Goal: Task Accomplishment & Management: Complete application form

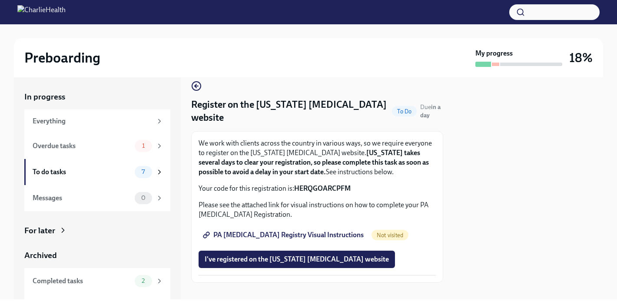
scroll to position [11, 0]
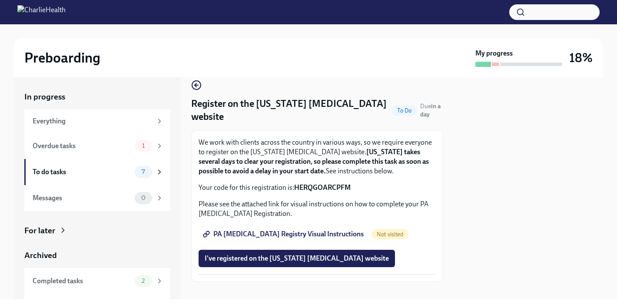
click at [316, 235] on span "PA [MEDICAL_DATA] Registry Visual Instructions" at bounding box center [284, 234] width 159 height 9
click at [270, 257] on span "I've registered on the [US_STATE] [MEDICAL_DATA] website" at bounding box center [297, 258] width 184 height 9
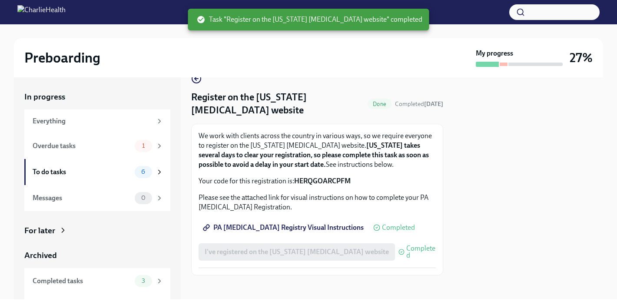
scroll to position [22, 0]
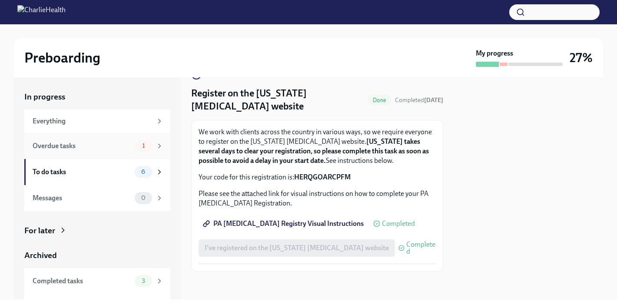
click at [148, 148] on span "1" at bounding box center [143, 146] width 13 height 7
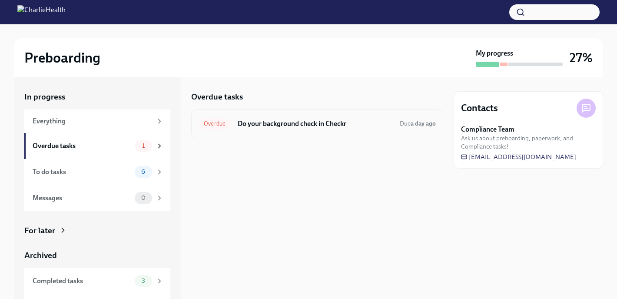
click at [285, 127] on h6 "Do your background check in Checkr" at bounding box center [315, 124] width 155 height 10
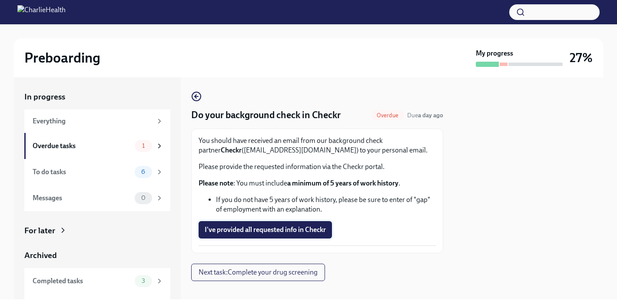
click at [243, 233] on span "I've provided all requested info in Checkr" at bounding box center [265, 230] width 121 height 9
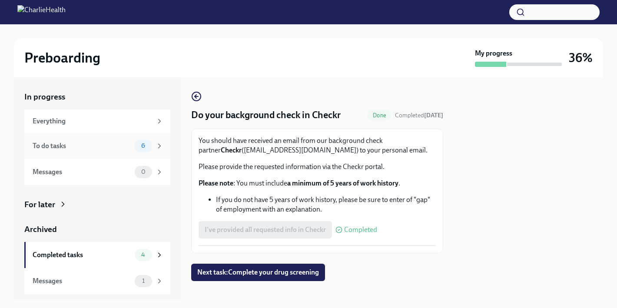
click at [149, 145] on span "6" at bounding box center [143, 146] width 14 height 7
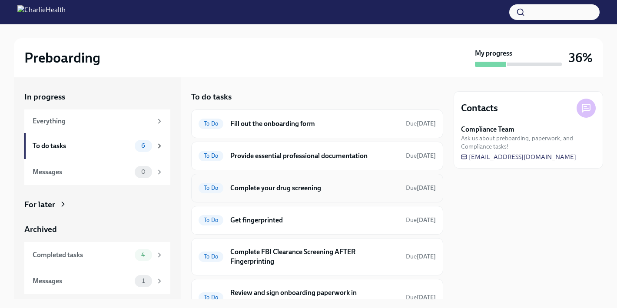
click at [304, 186] on h6 "Complete your drug screening" at bounding box center [314, 188] width 169 height 10
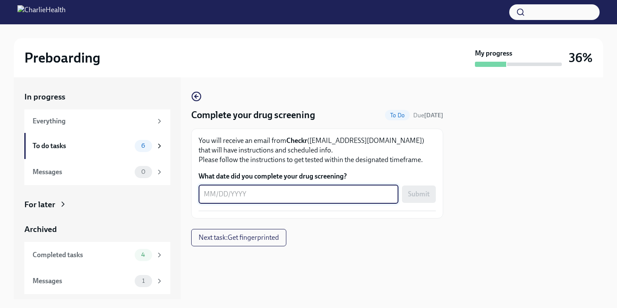
click at [281, 196] on textarea "What date did you complete your drug screening?" at bounding box center [299, 194] width 190 height 10
type textarea "[DATE]"
click at [369, 271] on div at bounding box center [317, 260] width 252 height 28
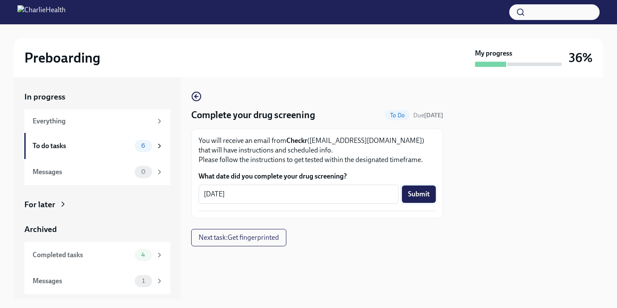
click at [424, 196] on span "Submit" at bounding box center [419, 194] width 22 height 9
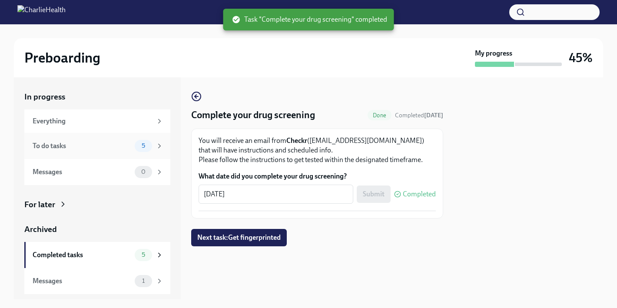
click at [152, 148] on div "5" at bounding box center [149, 146] width 29 height 12
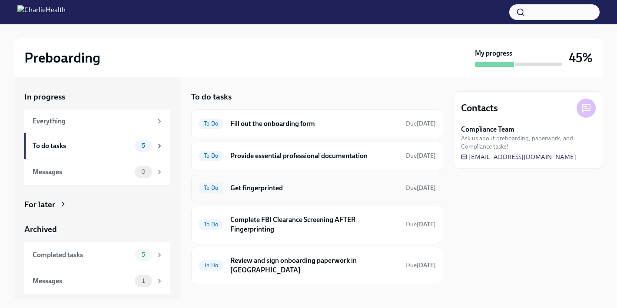
click at [261, 190] on h6 "Get fingerprinted" at bounding box center [314, 188] width 169 height 10
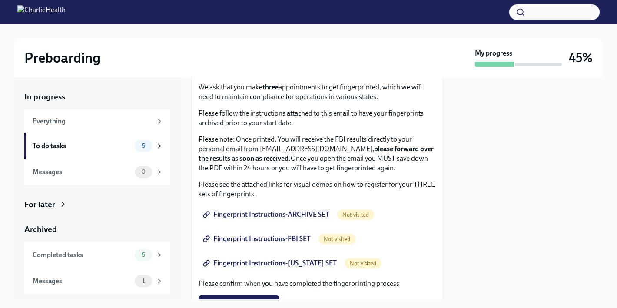
scroll to position [50, 0]
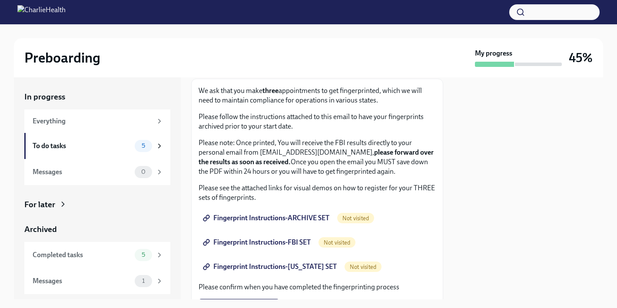
click at [307, 216] on span "Fingerprint Instructions-ARCHIVE SET" at bounding box center [267, 218] width 125 height 9
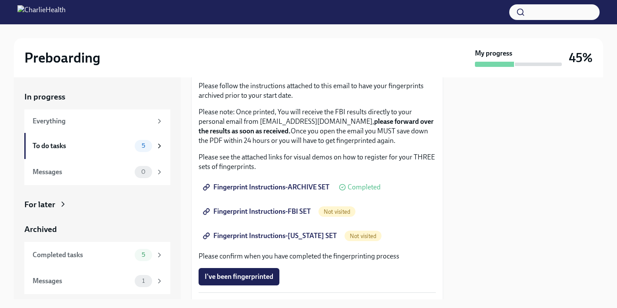
scroll to position [82, 0]
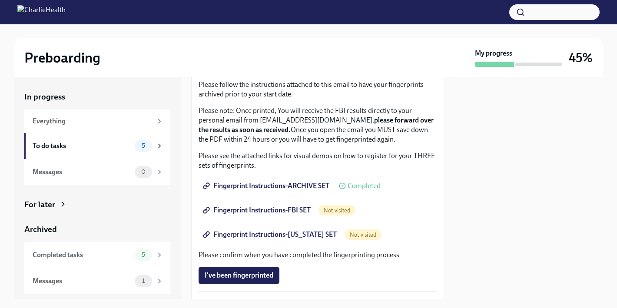
click at [278, 211] on span "Fingerprint Instructions-FBI SET" at bounding box center [258, 210] width 106 height 9
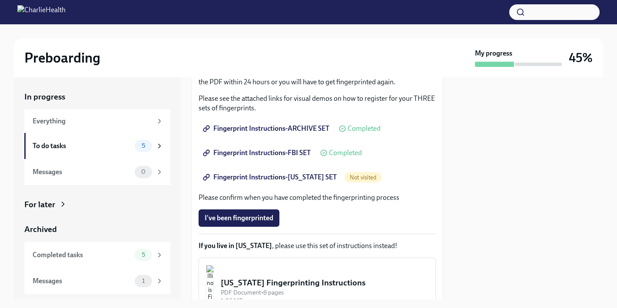
scroll to position [150, 0]
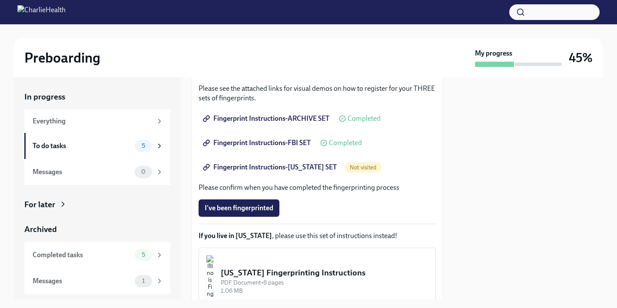
click at [270, 168] on span "Fingerprint Instructions-[US_STATE] SET" at bounding box center [271, 167] width 132 height 9
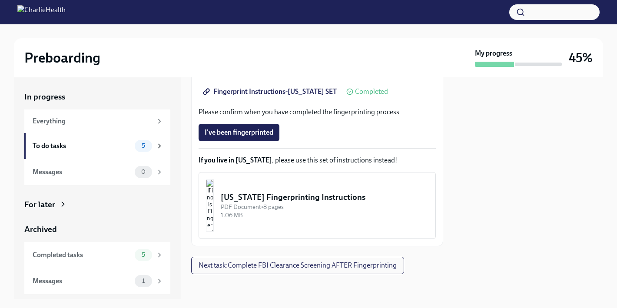
scroll to position [228, 0]
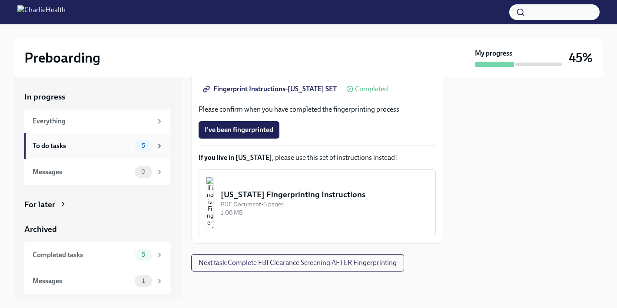
click at [146, 147] on span "5" at bounding box center [143, 146] width 14 height 7
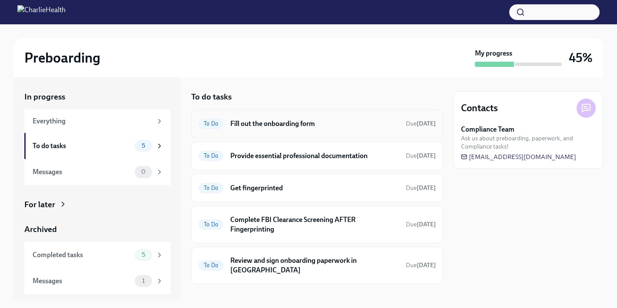
click at [293, 124] on h6 "Fill out the onboarding form" at bounding box center [314, 124] width 169 height 10
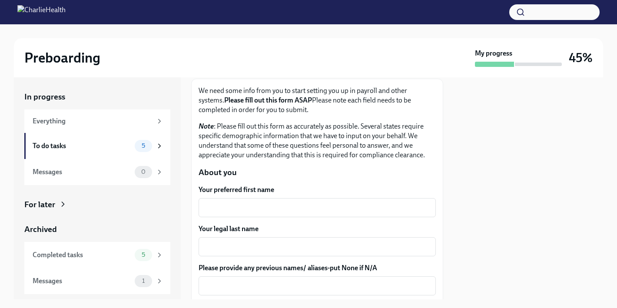
scroll to position [50, 0]
click at [290, 204] on textarea "Your preferred first name" at bounding box center [317, 207] width 227 height 10
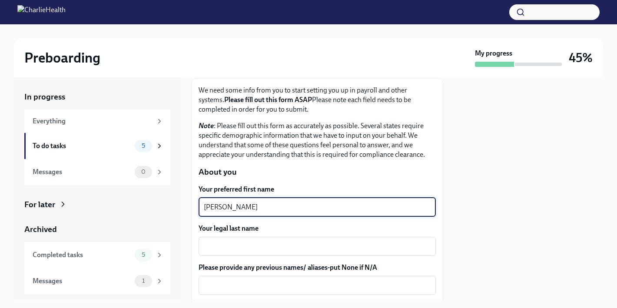
type textarea "[PERSON_NAME]"
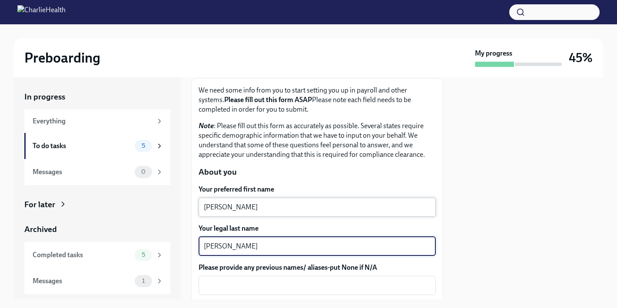
type textarea "[PERSON_NAME]"
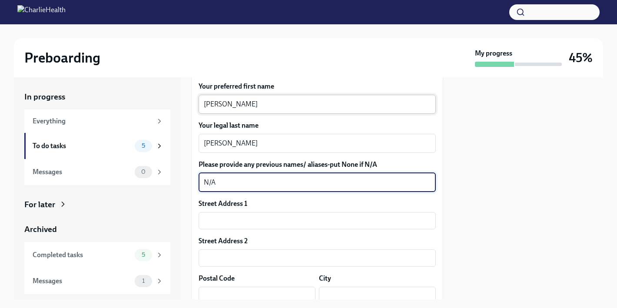
scroll to position [171, 0]
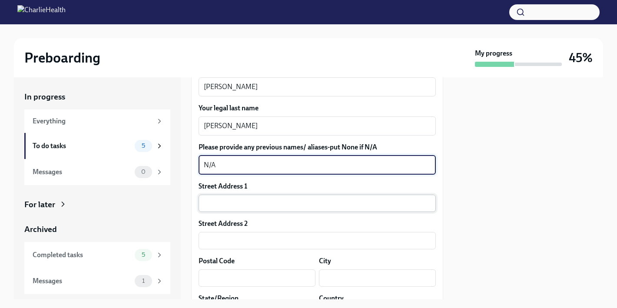
type textarea "N/A"
click at [300, 203] on input "text" at bounding box center [317, 203] width 237 height 17
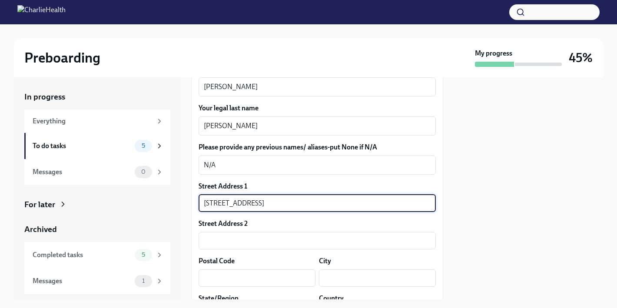
type input "[STREET_ADDRESS]"
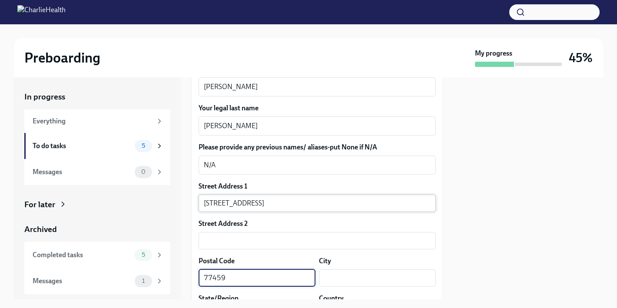
type input "77459"
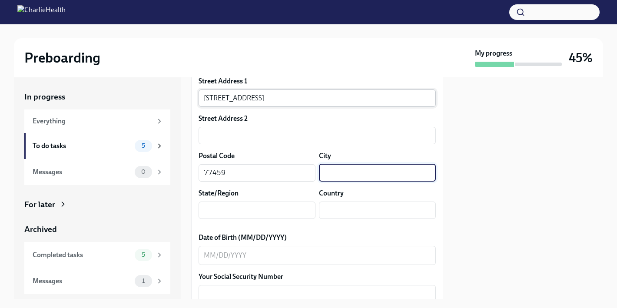
scroll to position [278, 0]
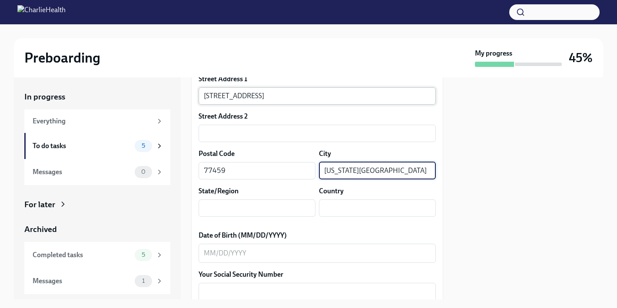
type input "[US_STATE][GEOGRAPHIC_DATA]"
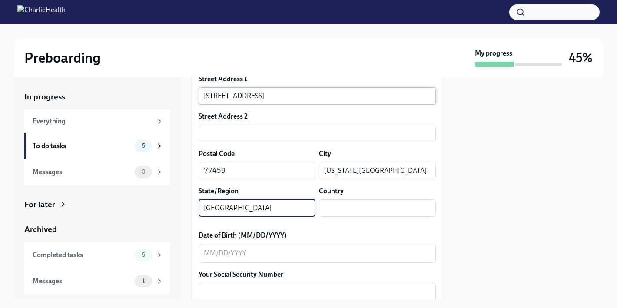
type input "[GEOGRAPHIC_DATA]"
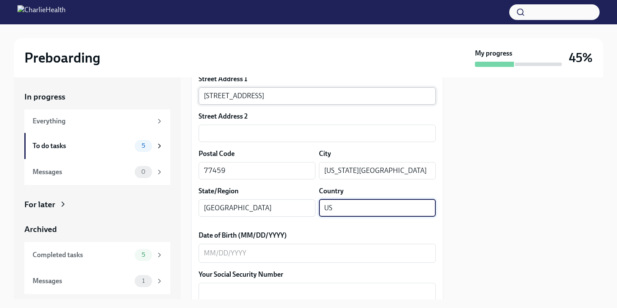
type input "US"
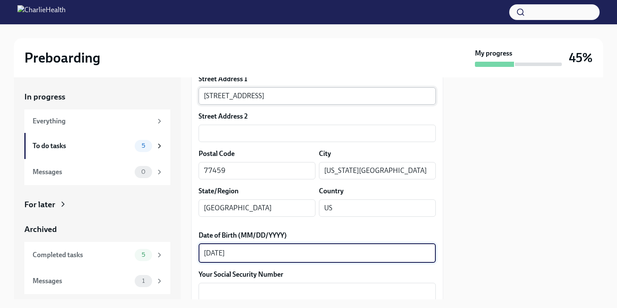
type textarea "[DATE]"
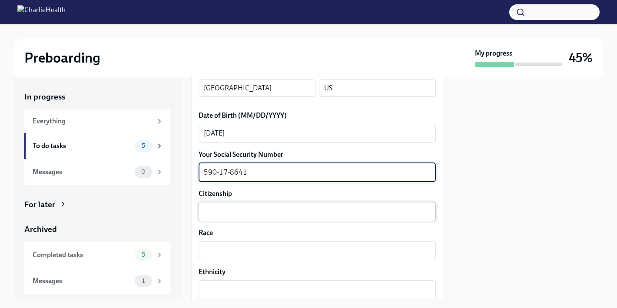
scroll to position [399, 0]
type textarea "590-17-8641"
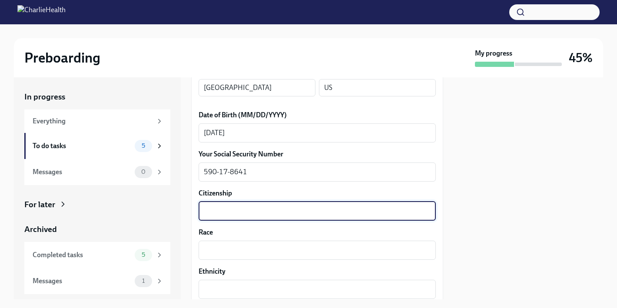
click at [276, 215] on textarea "Citizenship" at bounding box center [317, 211] width 227 height 10
type textarea "US"
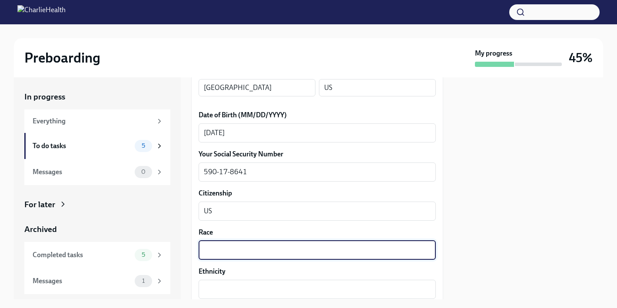
click at [273, 254] on textarea "Race" at bounding box center [317, 250] width 227 height 10
type textarea "Black"
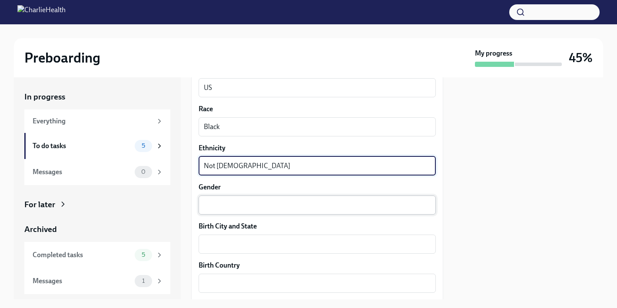
scroll to position [524, 0]
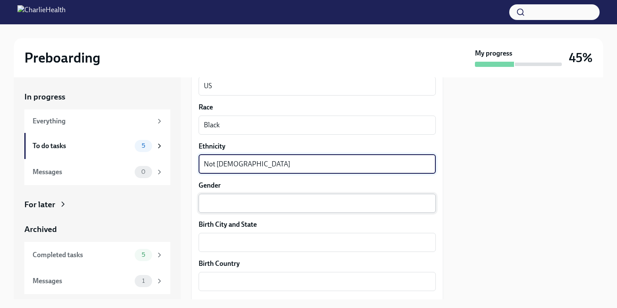
type textarea "Not [DEMOGRAPHIC_DATA]"
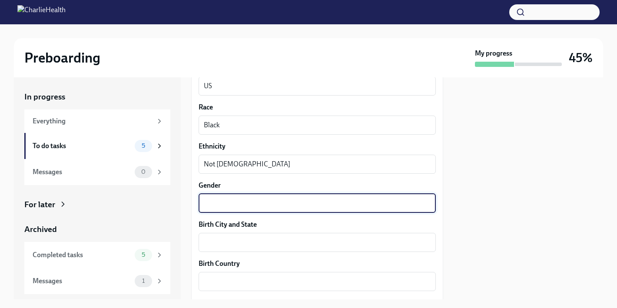
click at [302, 204] on textarea "Gender" at bounding box center [317, 203] width 227 height 10
type textarea "[DEMOGRAPHIC_DATA]"
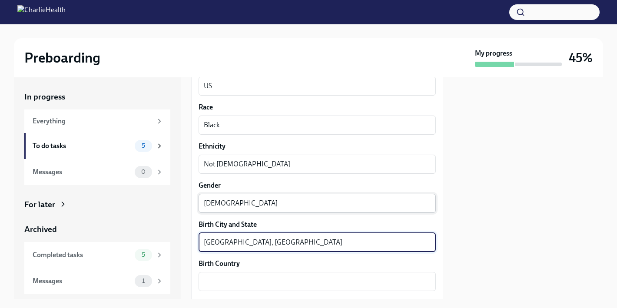
type textarea "[GEOGRAPHIC_DATA], [GEOGRAPHIC_DATA]"
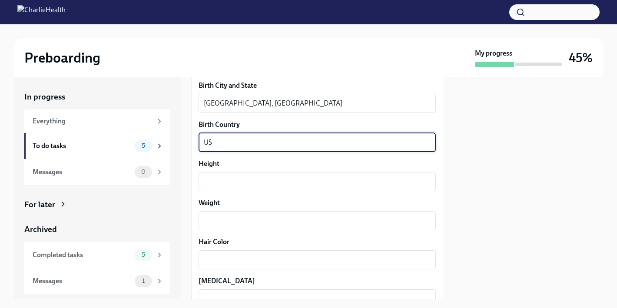
scroll to position [671, 0]
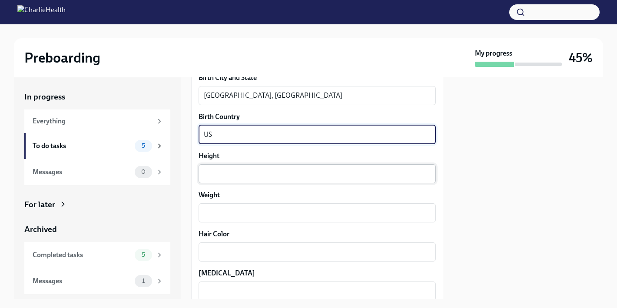
type textarea "US"
click at [276, 172] on textarea "Height" at bounding box center [317, 174] width 227 height 10
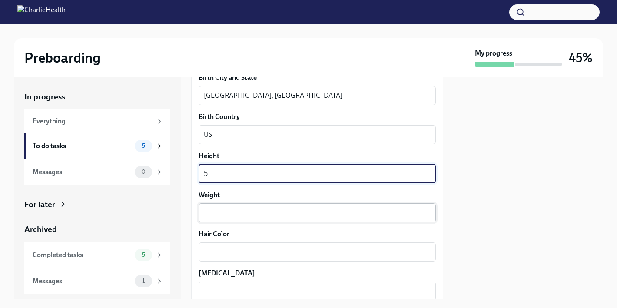
type textarea "5"
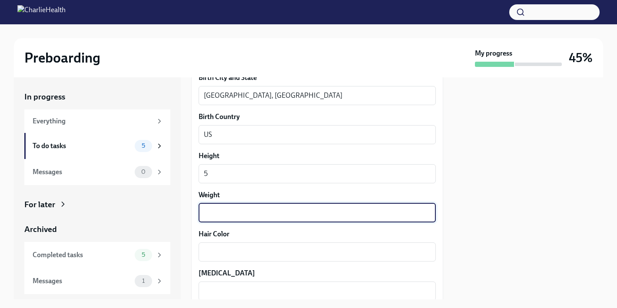
click at [265, 213] on textarea "Weight" at bounding box center [317, 213] width 227 height 10
type textarea "3"
click at [263, 254] on textarea "Hair Color" at bounding box center [317, 252] width 227 height 10
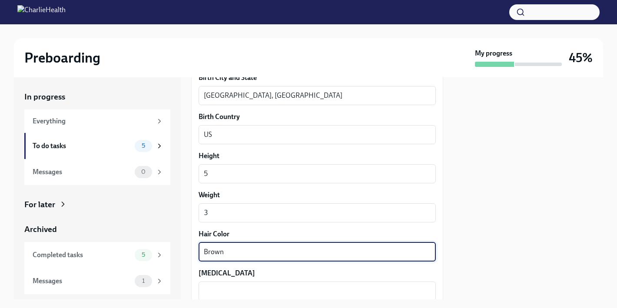
type textarea "Brown"
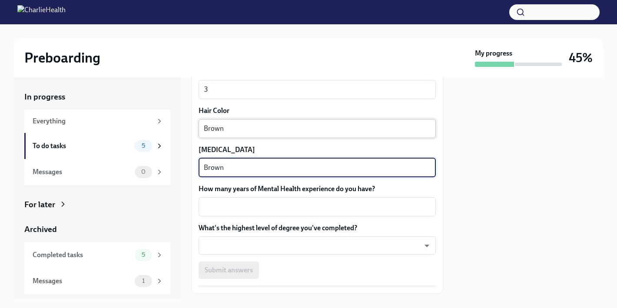
scroll to position [799, 0]
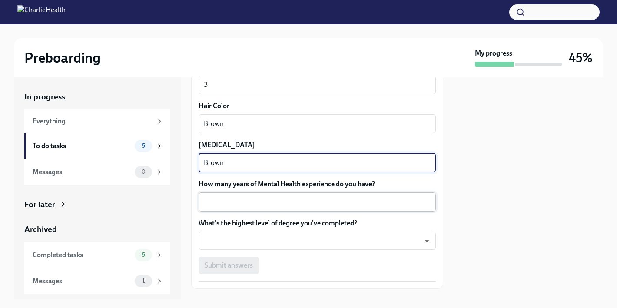
type textarea "Brown"
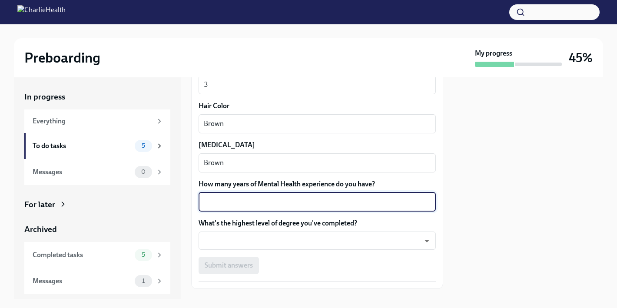
click at [330, 200] on textarea "How many years of Mental Health experience do you have?" at bounding box center [317, 202] width 227 height 10
click at [377, 242] on body "Preboarding My progress 45% In progress Everything To do tasks 5 Messages 0 For…" at bounding box center [308, 154] width 617 height 308
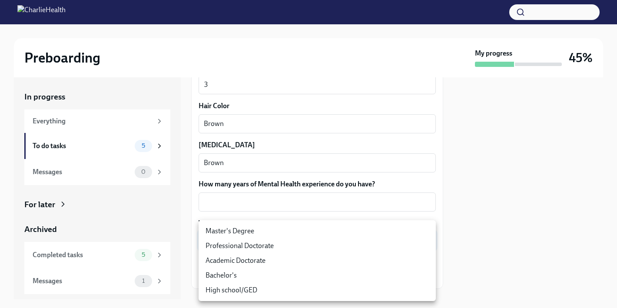
click at [360, 248] on li "Professional Doctorate" at bounding box center [317, 246] width 237 height 15
type input "zeY5PXV4y"
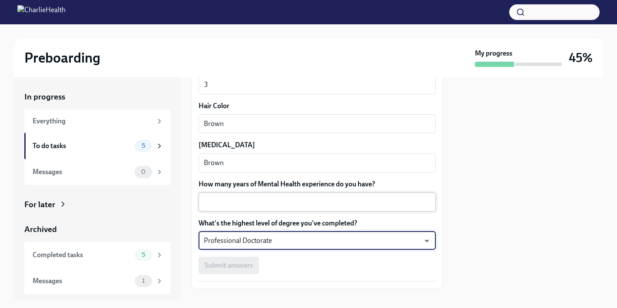
click at [334, 200] on textarea "How many years of Mental Health experience do you have?" at bounding box center [317, 202] width 227 height 10
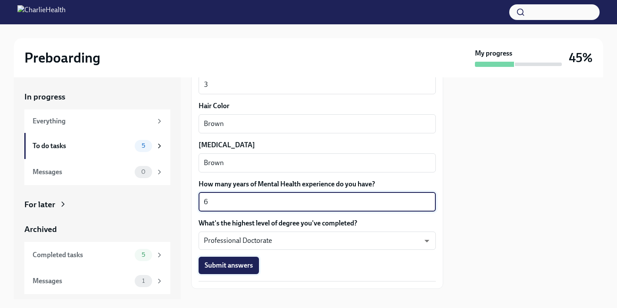
type textarea "6"
click at [247, 263] on span "Submit answers" at bounding box center [229, 265] width 48 height 9
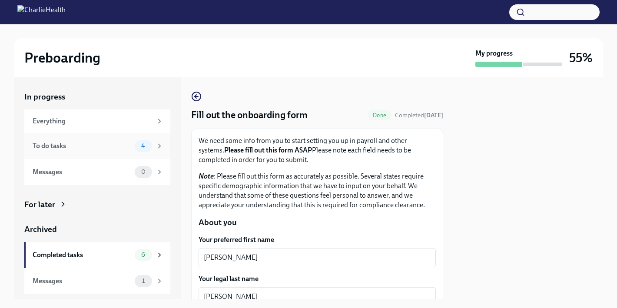
click at [135, 150] on div "4" at bounding box center [149, 146] width 29 height 12
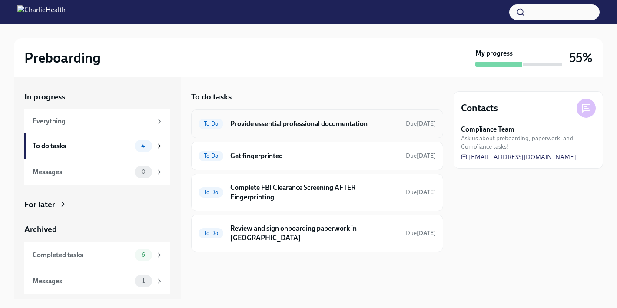
click at [287, 125] on h6 "Provide essential professional documentation" at bounding box center [314, 124] width 169 height 10
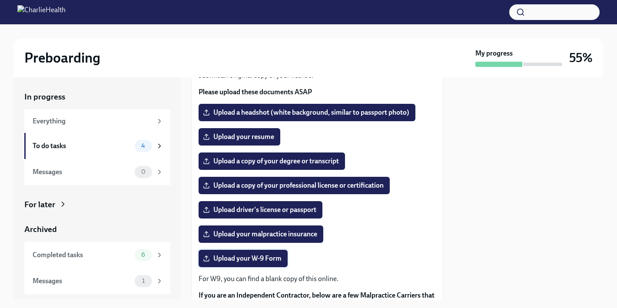
scroll to position [81, 0]
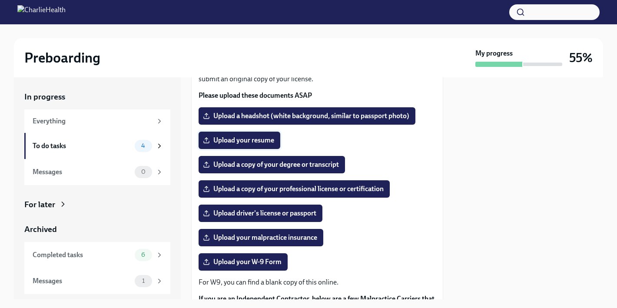
click at [247, 145] on span "Upload your resume" at bounding box center [240, 140] width 70 height 9
click at [0, 0] on input "Upload your resume" at bounding box center [0, 0] width 0 height 0
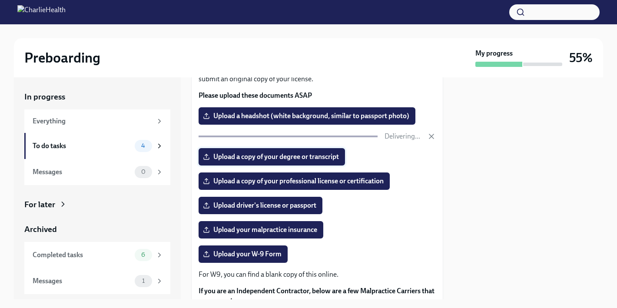
click at [233, 161] on span "Upload a copy of your degree or transcript" at bounding box center [272, 157] width 134 height 9
click at [0, 0] on input "Upload a copy of your degree or transcript" at bounding box center [0, 0] width 0 height 0
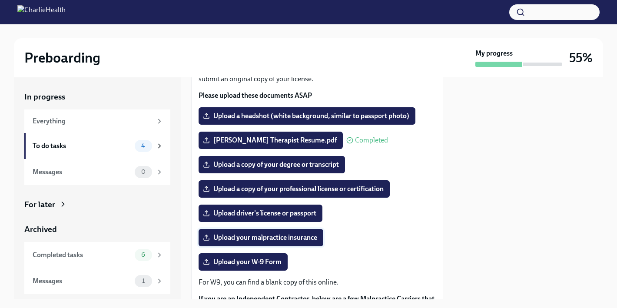
click at [299, 242] on span "Upload your malpractice insurance" at bounding box center [261, 237] width 113 height 9
click at [0, 0] on input "Upload your malpractice insurance" at bounding box center [0, 0] width 0 height 0
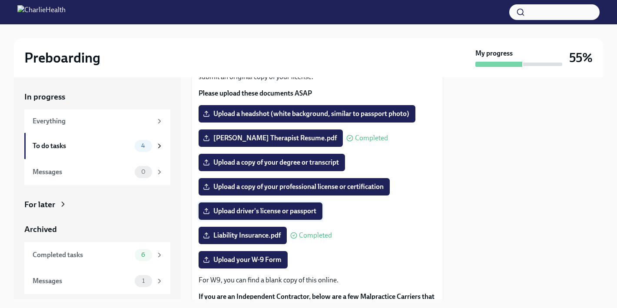
scroll to position [82, 0]
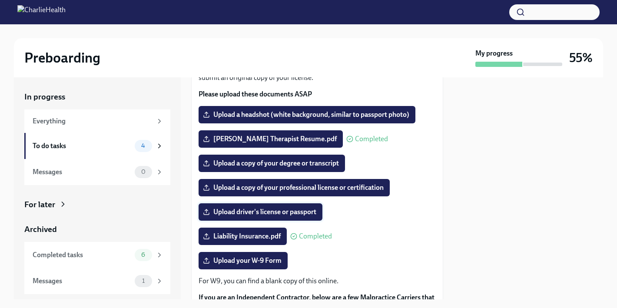
click at [234, 216] on span "Upload driver's license or passport" at bounding box center [261, 212] width 112 height 9
click at [0, 0] on input "Upload driver's license or passport" at bounding box center [0, 0] width 0 height 0
click at [292, 168] on span "Upload a copy of your degree or transcript" at bounding box center [272, 163] width 134 height 9
click at [0, 0] on input "Upload a copy of your degree or transcript" at bounding box center [0, 0] width 0 height 0
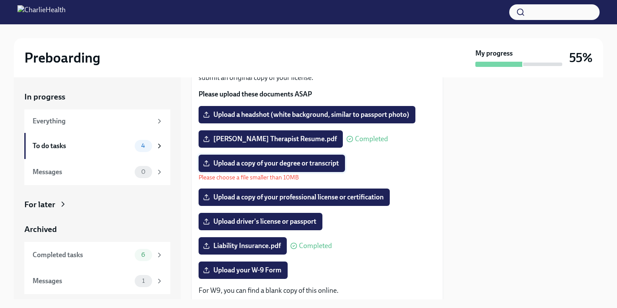
click at [297, 172] on label "Upload a copy of your degree or transcript" at bounding box center [272, 163] width 146 height 17
click at [0, 0] on input "Upload a copy of your degree or transcript" at bounding box center [0, 0] width 0 height 0
click at [255, 168] on span "Upload a copy of your degree or transcript" at bounding box center [272, 163] width 134 height 9
click at [0, 0] on input "Upload a copy of your degree or transcript" at bounding box center [0, 0] width 0 height 0
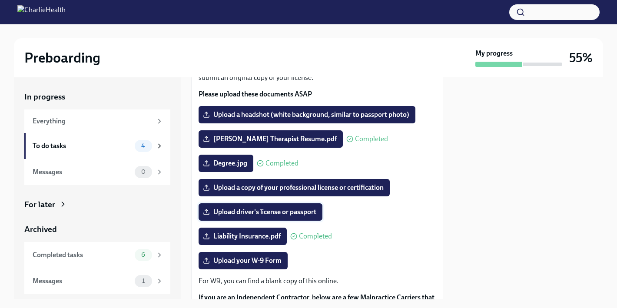
click at [251, 216] on span "Upload driver's license or passport" at bounding box center [261, 212] width 112 height 9
click at [0, 0] on input "Upload driver's license or passport" at bounding box center [0, 0] width 0 height 0
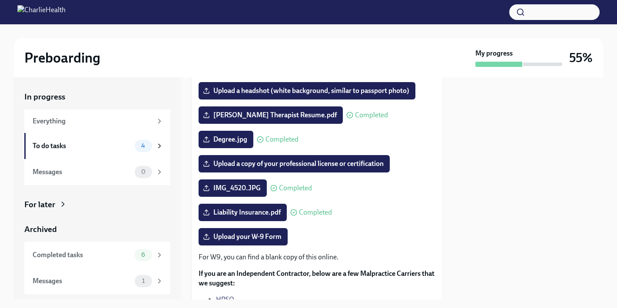
scroll to position [107, 0]
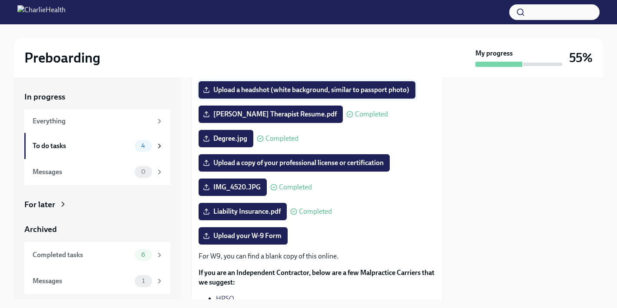
click at [278, 94] on span "Upload a headshot (white background, similar to passport photo)" at bounding box center [307, 90] width 205 height 9
click at [0, 0] on input "Upload a headshot (white background, similar to passport photo)" at bounding box center [0, 0] width 0 height 0
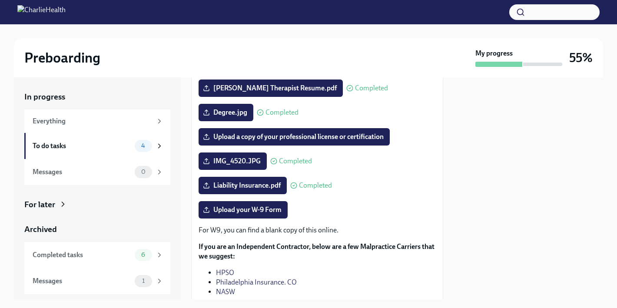
scroll to position [132, 0]
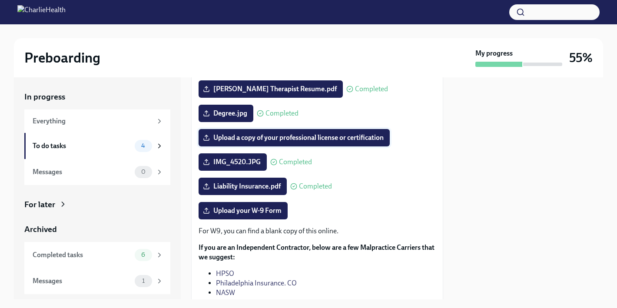
click at [260, 142] on span "Upload a copy of your professional license or certification" at bounding box center [294, 137] width 179 height 9
click at [0, 0] on input "Upload a copy of your professional license or certification" at bounding box center [0, 0] width 0 height 0
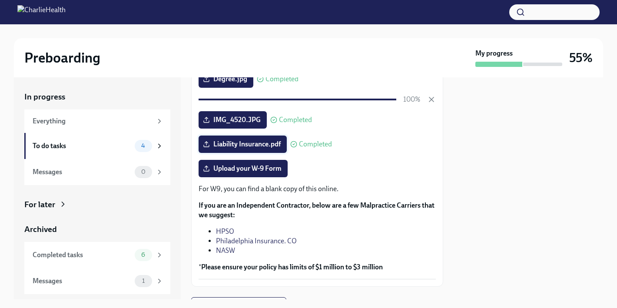
scroll to position [171, 0]
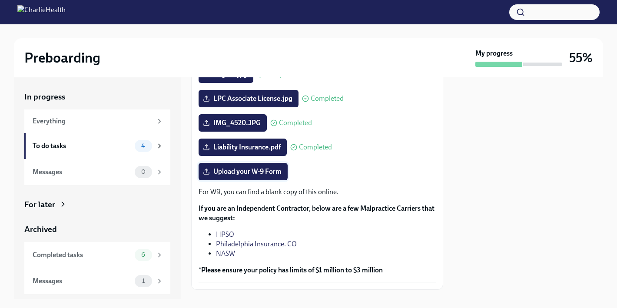
click at [243, 176] on span "Upload your W-9 Form" at bounding box center [243, 171] width 77 height 9
click at [0, 0] on input "Upload your W-9 Form" at bounding box center [0, 0] width 0 height 0
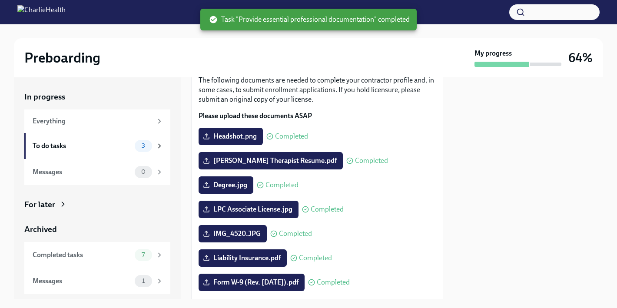
scroll to position [0, 0]
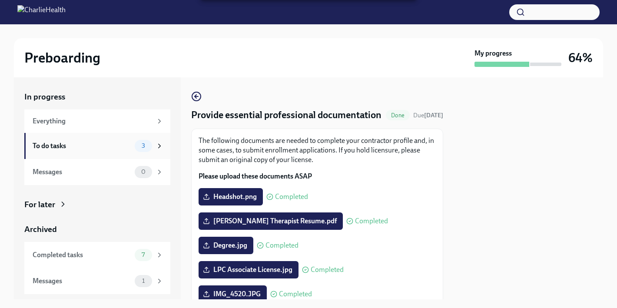
click at [124, 146] on div "To do tasks" at bounding box center [82, 146] width 99 height 10
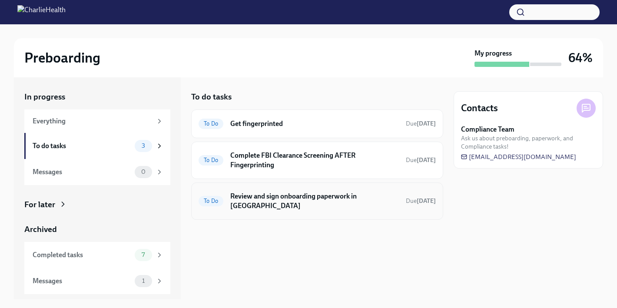
click at [269, 199] on h6 "Review and sign onboarding paperwork in [GEOGRAPHIC_DATA]" at bounding box center [314, 201] width 169 height 19
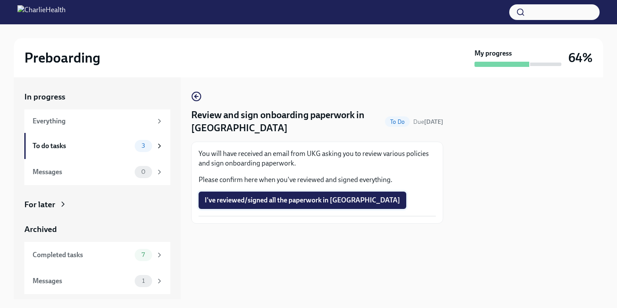
click at [260, 200] on span "I've reviewed/signed all the paperwork in [GEOGRAPHIC_DATA]" at bounding box center [303, 200] width 196 height 9
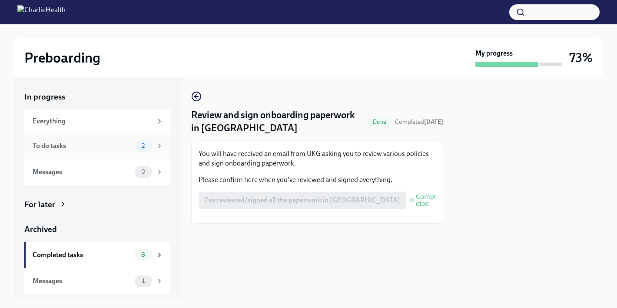
click at [150, 146] on span "2" at bounding box center [142, 146] width 13 height 7
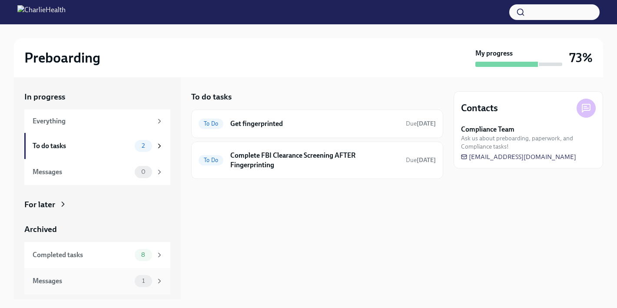
click at [109, 282] on div "Messages" at bounding box center [82, 281] width 99 height 10
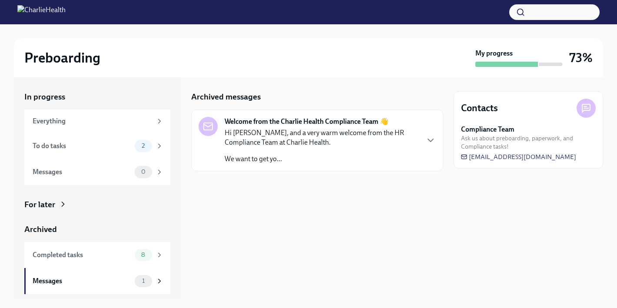
click at [258, 149] on div "Hi [PERSON_NAME], and a very warm welcome from the HR Compliance Team at Charli…" at bounding box center [322, 146] width 194 height 36
